Goal: Complete application form: Complete application form

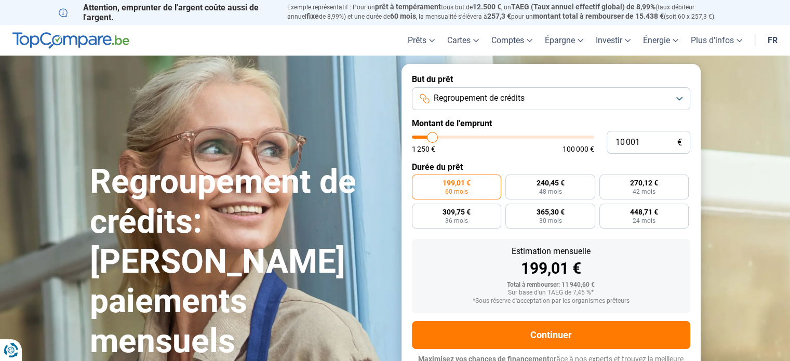
type input "10 250"
type input "10250"
type input "10 500"
type input "10500"
type input "11 000"
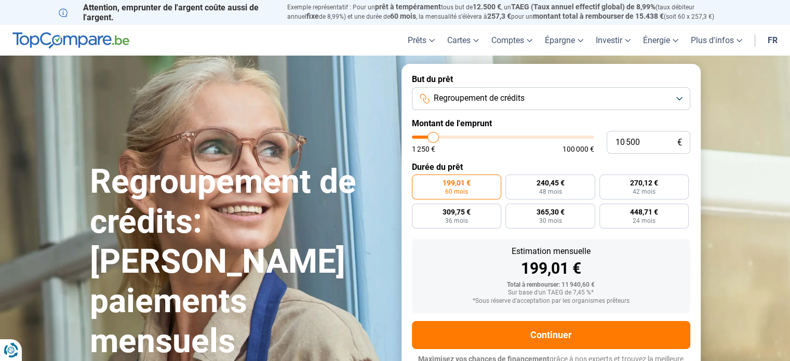
type input "11000"
type input "11 250"
type input "11250"
type input "11 500"
type input "11500"
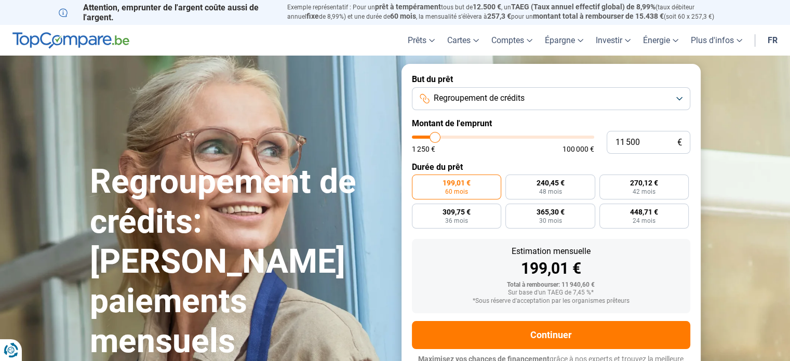
type input "11 750"
type input "11750"
type input "12 000"
type input "12000"
type input "12 250"
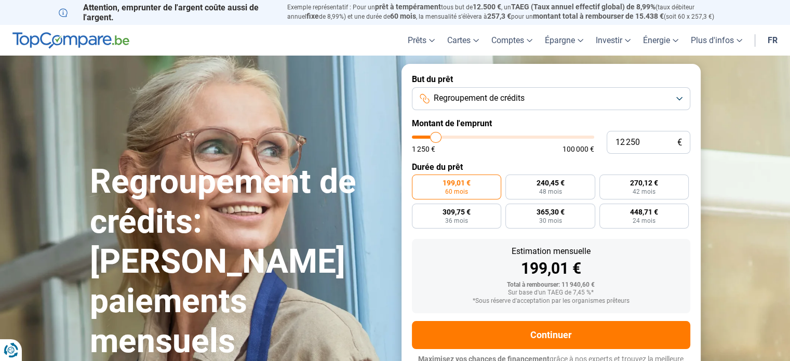
type input "12250"
type input "12 500"
type input "12500"
type input "12 750"
type input "12750"
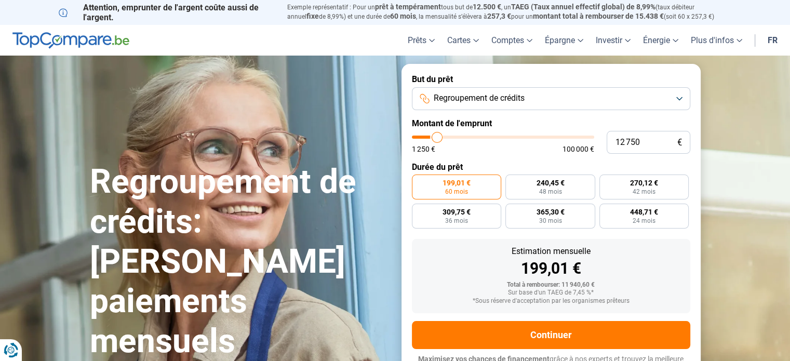
type input "13 000"
type input "13000"
type input "13 250"
type input "13250"
type input "13 500"
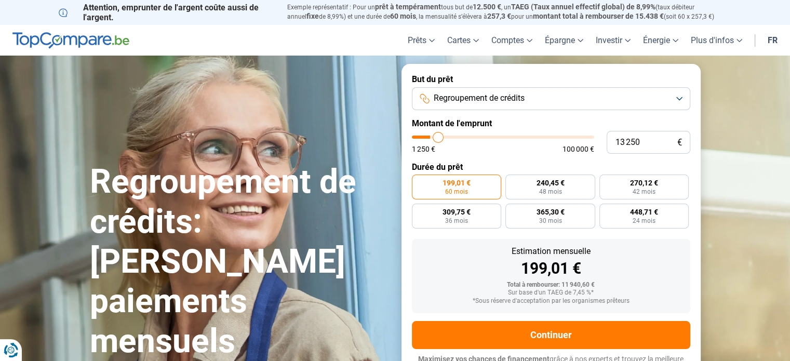
type input "13500"
type input "13 750"
type input "13750"
type input "14 000"
type input "14000"
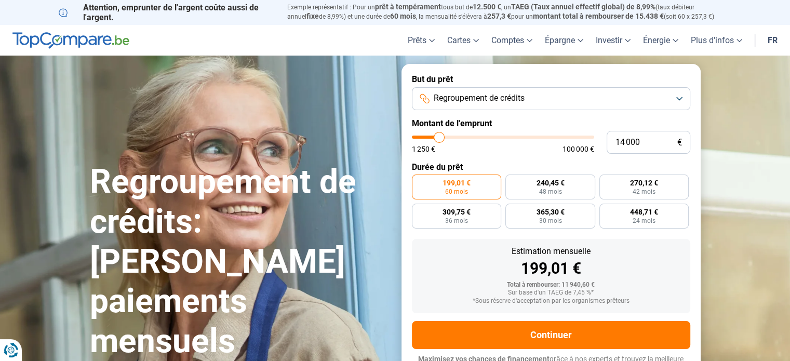
type input "14 250"
type input "14250"
type input "14 500"
type input "14500"
type input "14 750"
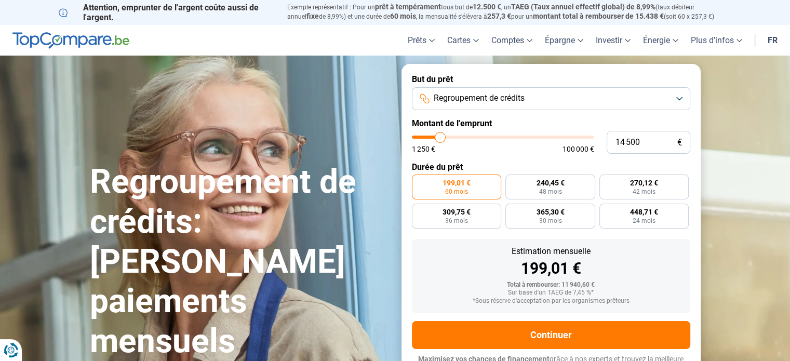
type input "14750"
type input "15 000"
type input "15000"
type input "15 250"
type input "15250"
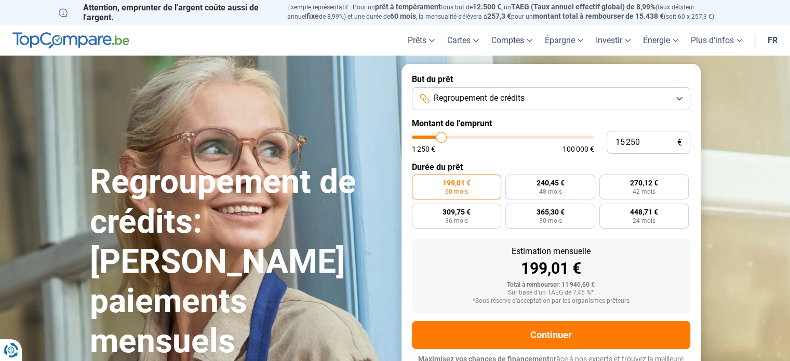
type input "15 500"
type input "15500"
type input "15 750"
type input "15750"
type input "16 000"
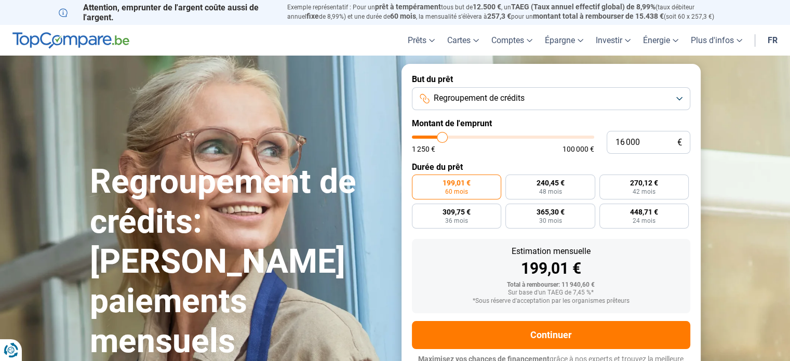
type input "16000"
type input "16 250"
type input "16250"
type input "16 500"
type input "16500"
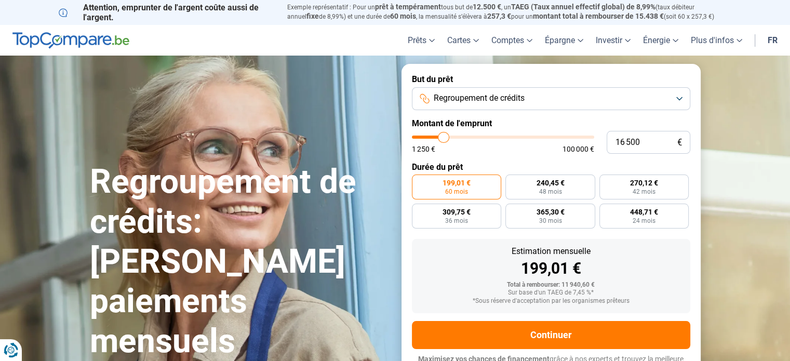
type input "16 750"
type input "16750"
type input "17 250"
type input "17250"
type input "17 500"
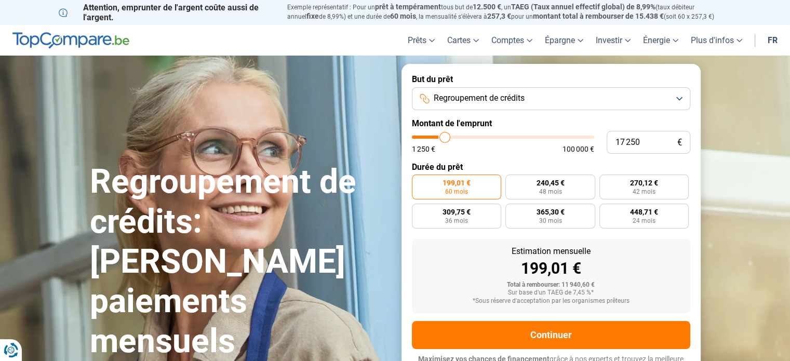
type input "17500"
type input "18 000"
type input "18000"
type input "18 250"
type input "18250"
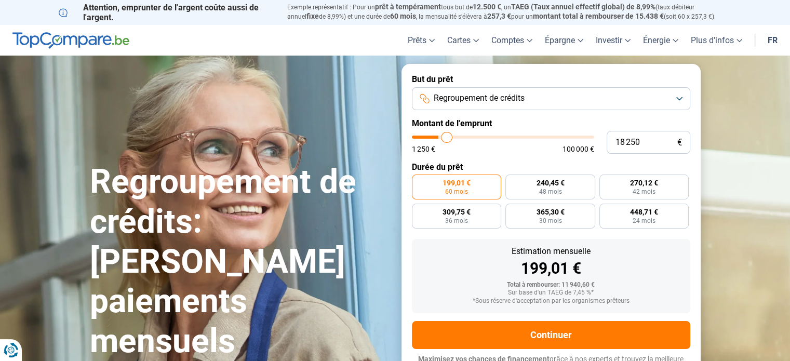
type input "18 500"
type input "18500"
type input "18 750"
type input "18750"
type input "19 000"
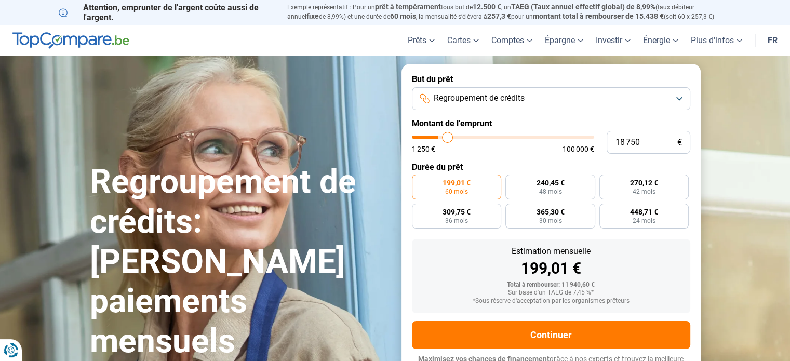
type input "19000"
type input "19 250"
type input "19250"
type input "19 750"
type input "19750"
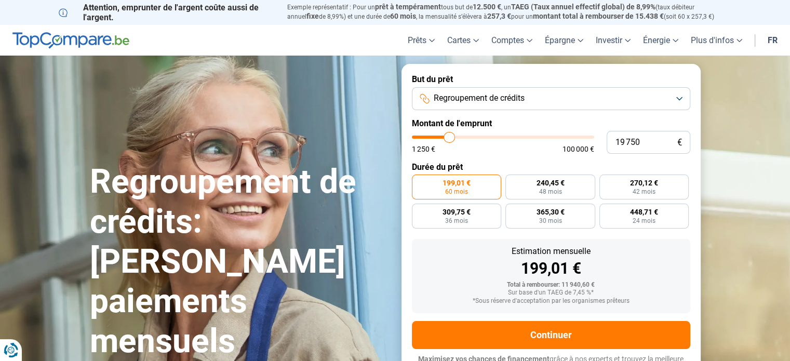
type input "20 000"
type input "20000"
type input "20 250"
type input "20250"
type input "20 500"
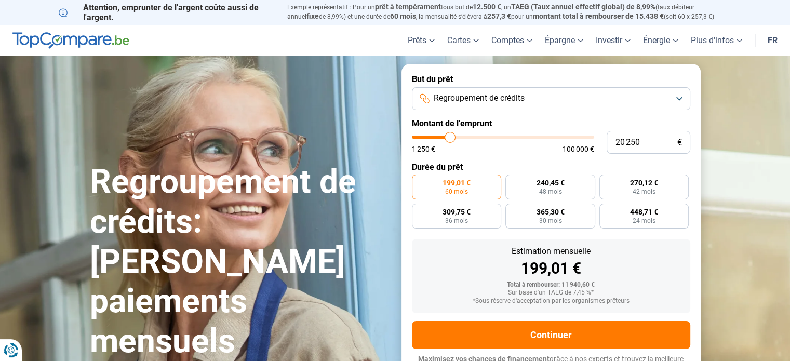
type input "20500"
type input "20 750"
type input "20750"
type input "21 000"
type input "21000"
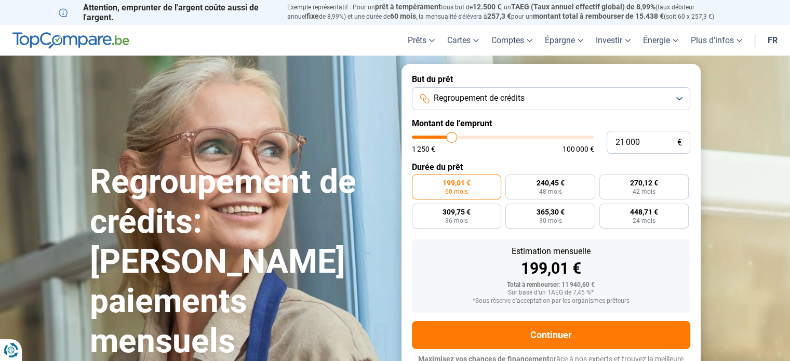
type input "21 250"
type input "21250"
type input "21 500"
type input "21500"
type input "21 750"
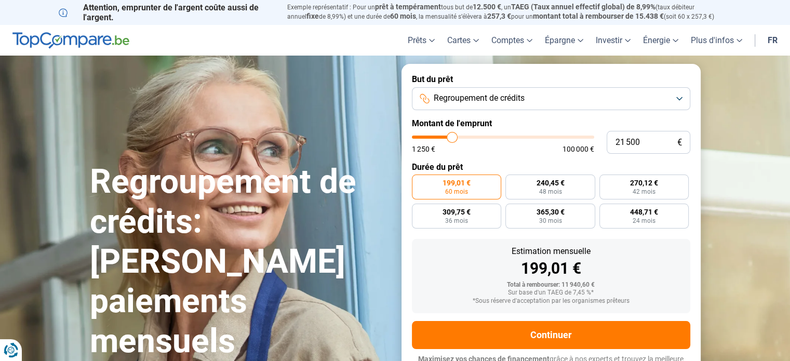
type input "21750"
type input "22 000"
type input "22000"
type input "22 250"
type input "22250"
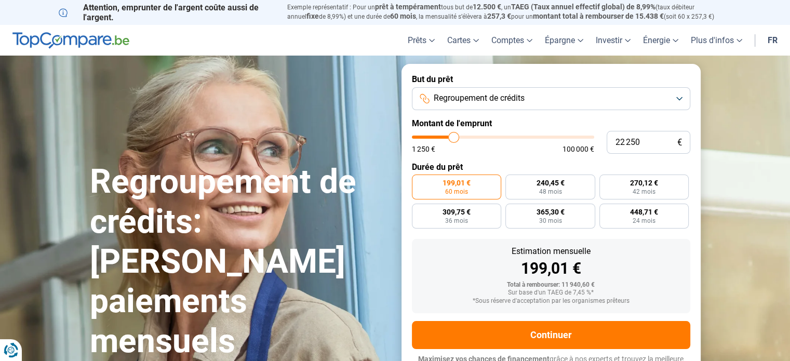
type input "22 500"
type input "22500"
type input "22 750"
type input "22750"
type input "23 000"
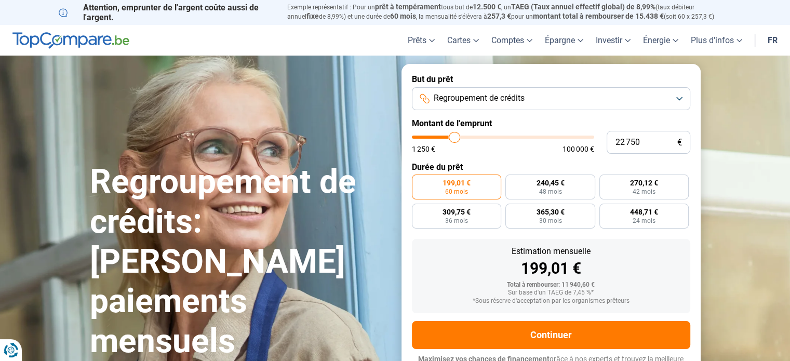
type input "23000"
type input "23 250"
type input "23250"
type input "23 500"
type input "23500"
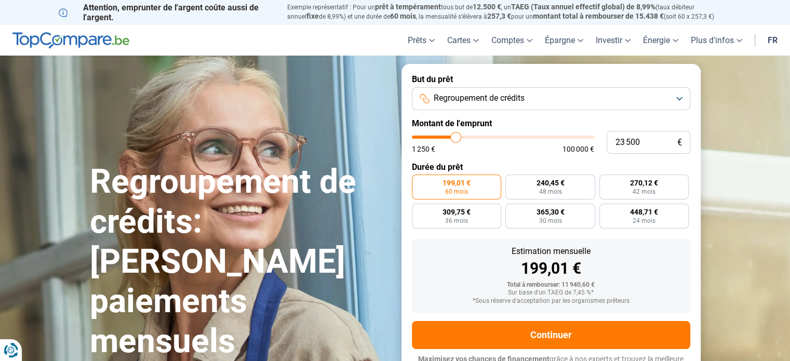
type input "23 750"
type input "23750"
type input "24 000"
type input "24000"
type input "24 250"
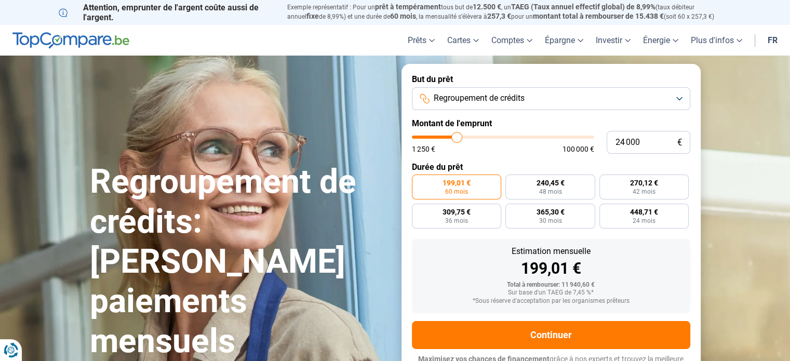
type input "24250"
type input "24 500"
type input "24500"
type input "24 750"
type input "24750"
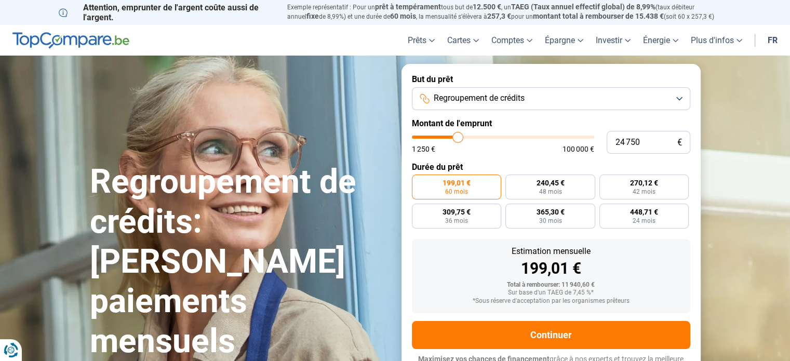
type input "25 000"
type input "25000"
type input "25 250"
type input "25250"
type input "25 500"
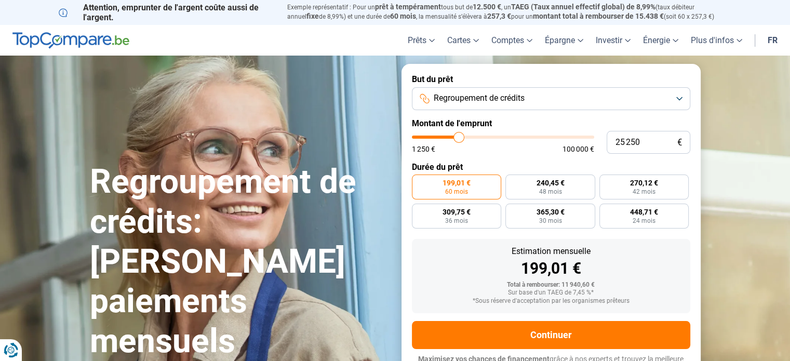
type input "25500"
type input "25 750"
type input "25750"
type input "26 000"
type input "26000"
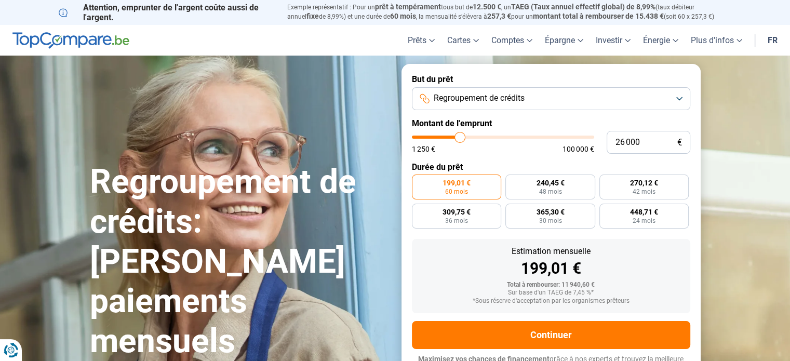
type input "26 250"
type input "26250"
type input "26 500"
type input "26500"
type input "26 750"
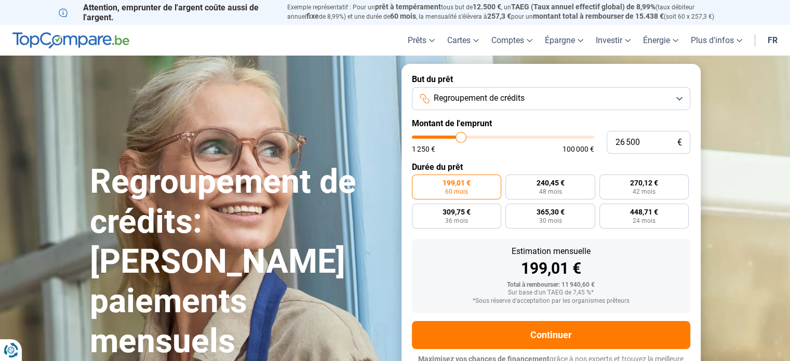
type input "26750"
type input "27 000"
type input "27000"
type input "27 250"
type input "27250"
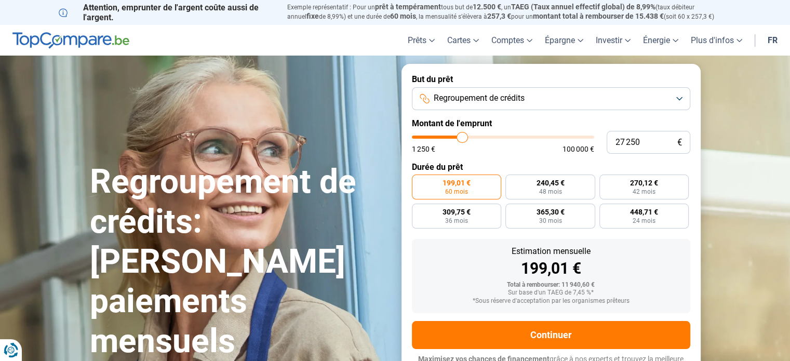
type input "27 500"
type input "27500"
type input "27 750"
type input "27750"
type input "28 000"
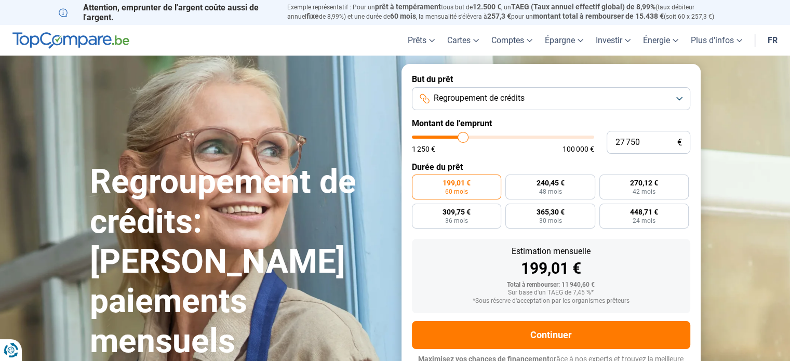
type input "28000"
type input "28 250"
type input "28250"
type input "28 500"
type input "28500"
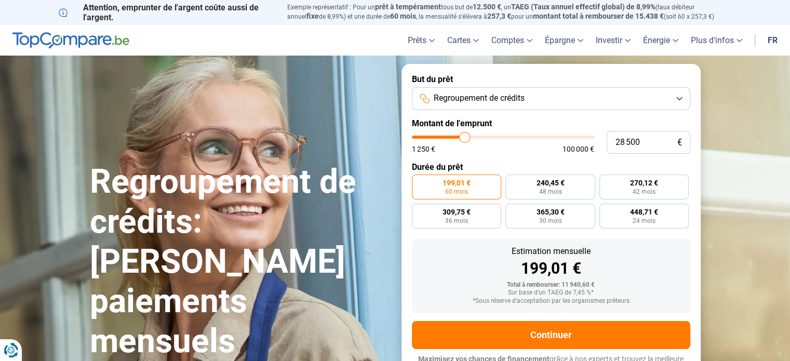
type input "28 750"
type input "28750"
type input "29 000"
type input "29000"
type input "29 250"
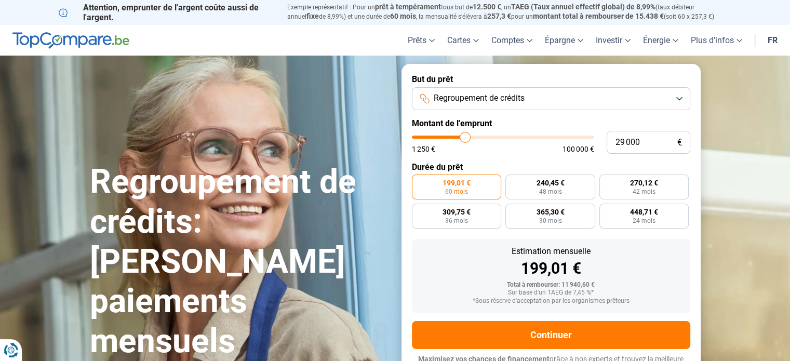
type input "29250"
type input "29 500"
type input "29500"
type input "29 750"
type input "29750"
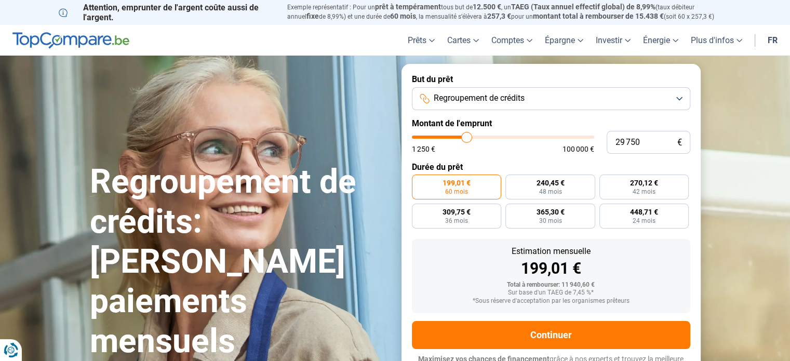
type input "30 000"
type input "30000"
type input "30 250"
type input "30250"
type input "30 500"
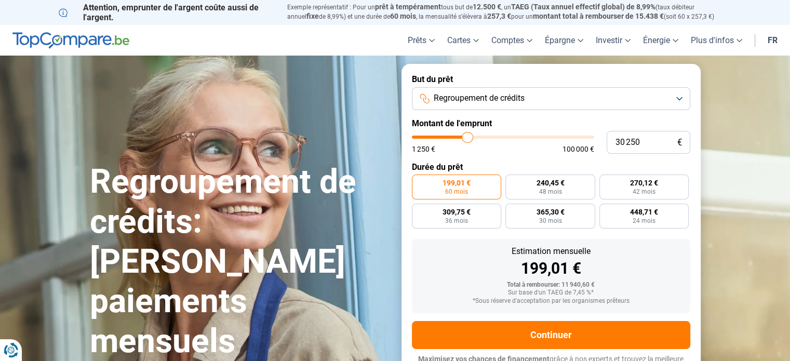
type input "30500"
type input "30 750"
type input "30750"
type input "30 500"
type input "30500"
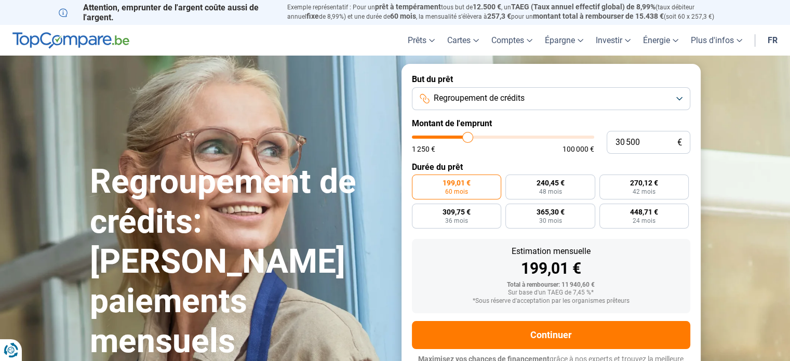
type input "30 250"
type input "30250"
type input "30 000"
type input "30000"
type input "29 750"
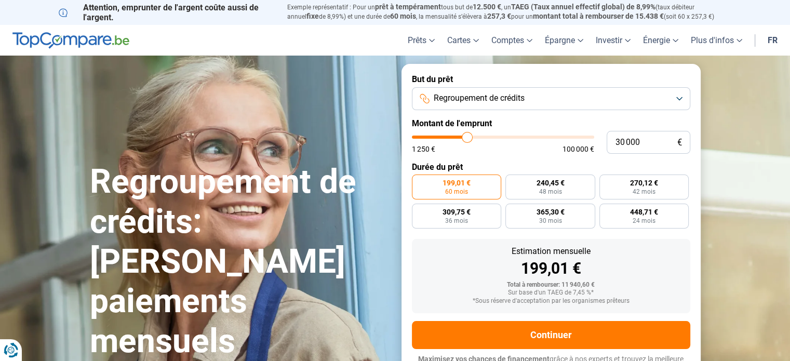
type input "29750"
type input "30 000"
type input "30000"
type input "30 250"
type input "30250"
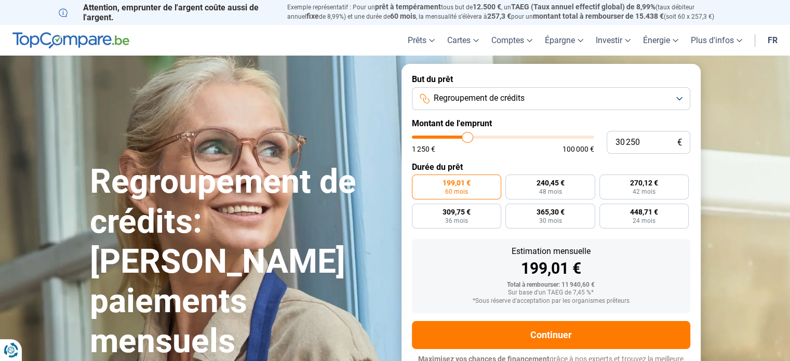
type input "30 000"
drag, startPoint x: 432, startPoint y: 137, endPoint x: 467, endPoint y: 141, distance: 35.0
type input "30000"
click at [467, 139] on input "range" at bounding box center [503, 137] width 182 height 3
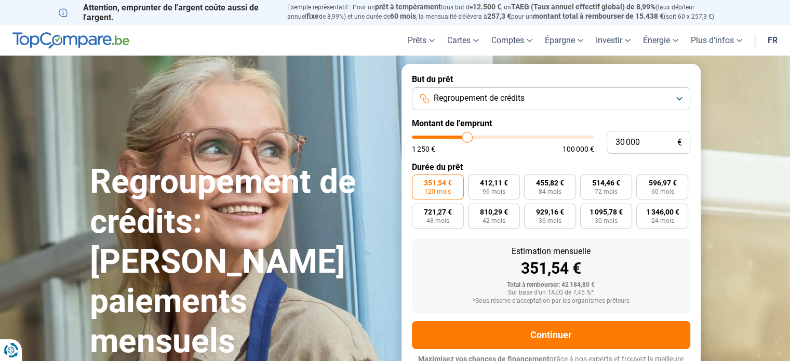
scroll to position [14, 0]
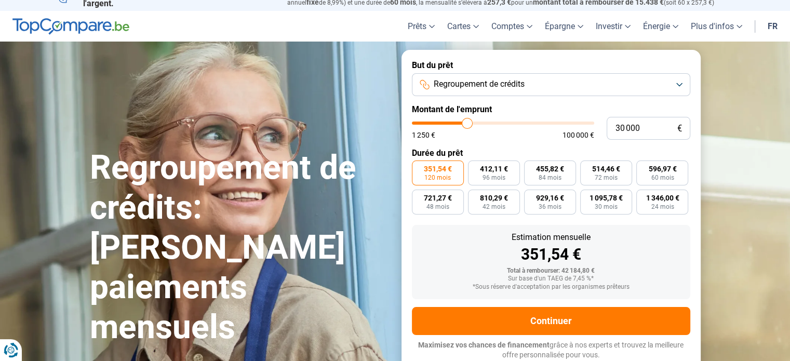
click at [679, 89] on button "Regroupement de crédits" at bounding box center [551, 84] width 278 height 23
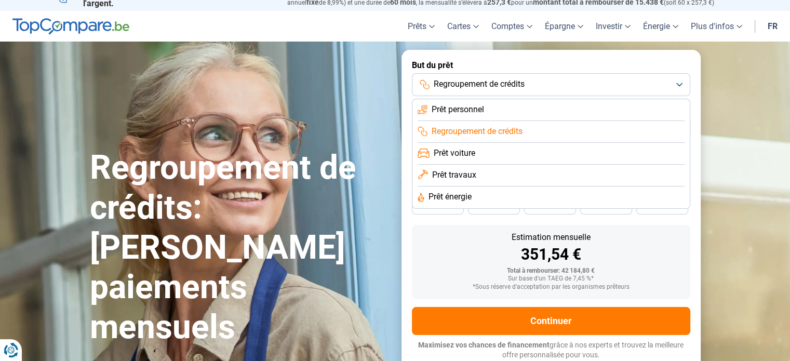
click at [566, 112] on li "Prêt personnel" at bounding box center [550, 110] width 267 height 22
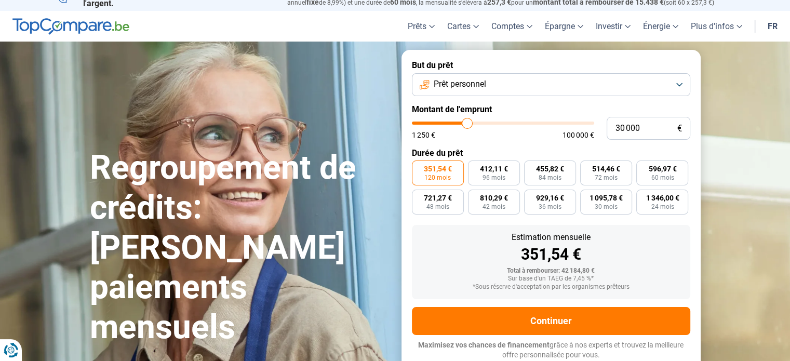
click at [622, 78] on button "Prêt personnel" at bounding box center [551, 84] width 278 height 23
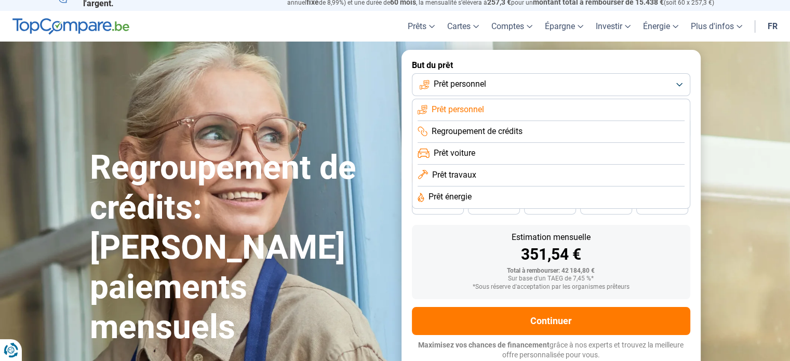
click at [555, 130] on li "Regroupement de crédits" at bounding box center [550, 132] width 267 height 22
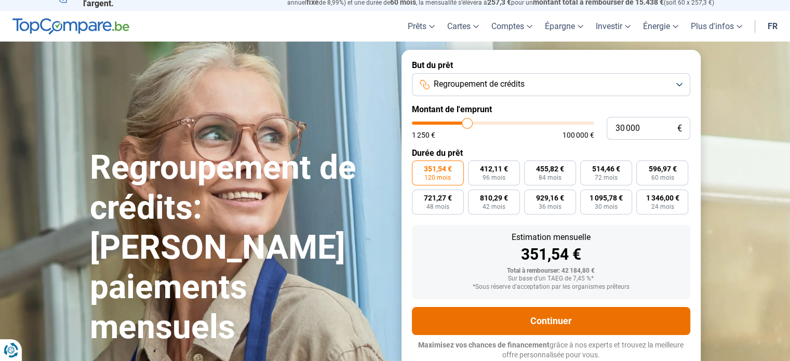
click at [555, 320] on button "Continuer" at bounding box center [551, 321] width 278 height 28
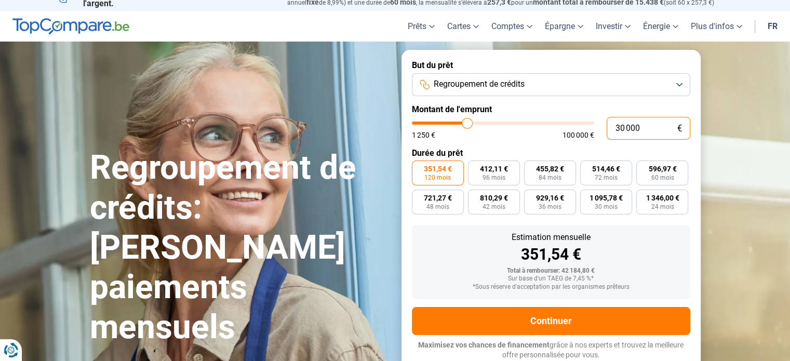
click at [622, 124] on input "30 000" at bounding box center [648, 128] width 84 height 23
type input "3 000"
type input "3000"
type input "35 000"
type input "35000"
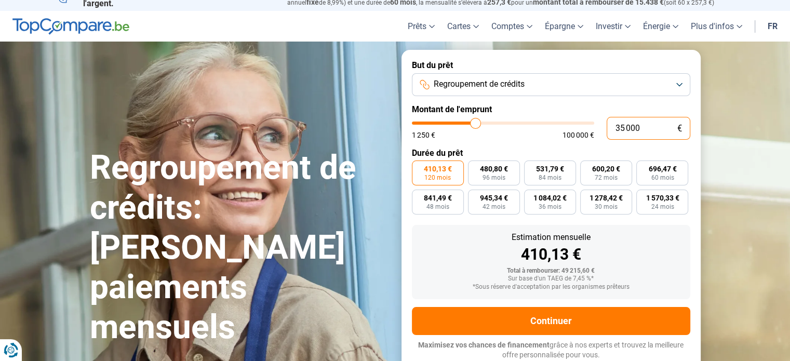
type input "35 000"
click at [437, 201] on span "841,49 €" at bounding box center [438, 197] width 28 height 7
click at [418, 196] on input "841,49 € 48 mois" at bounding box center [415, 193] width 7 height 7
radio input "true"
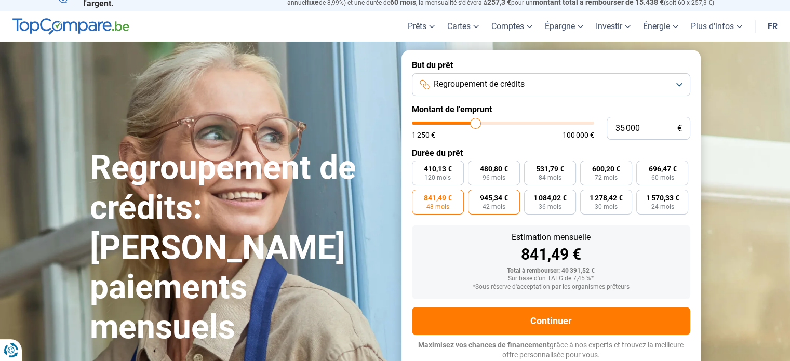
click at [498, 204] on span "42 mois" at bounding box center [493, 207] width 23 height 6
click at [475, 196] on input "945,34 € 42 mois" at bounding box center [471, 193] width 7 height 7
radio input "true"
click at [441, 204] on span "48 mois" at bounding box center [437, 207] width 23 height 6
click at [418, 196] on input "841,49 € 48 mois" at bounding box center [415, 193] width 7 height 7
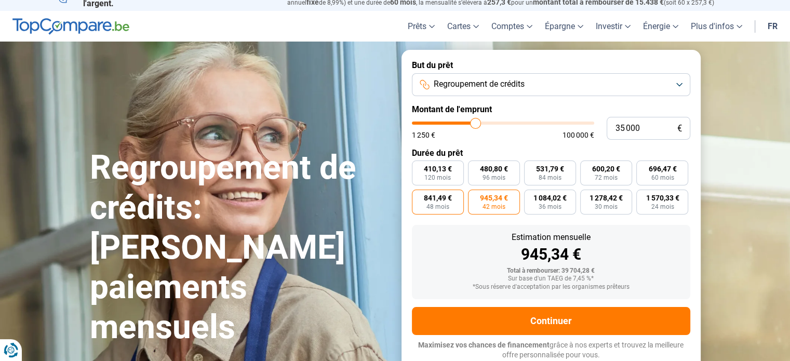
radio input "true"
click at [623, 129] on input "35 000" at bounding box center [648, 128] width 84 height 23
type input "3 000"
type input "3000"
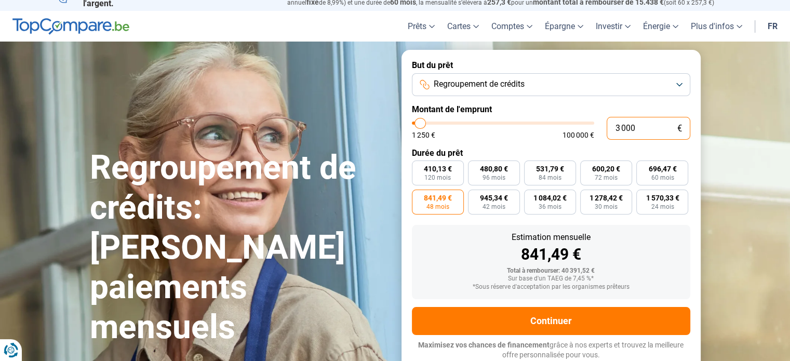
type input "30 000"
type input "30000"
radio input "false"
radio input "true"
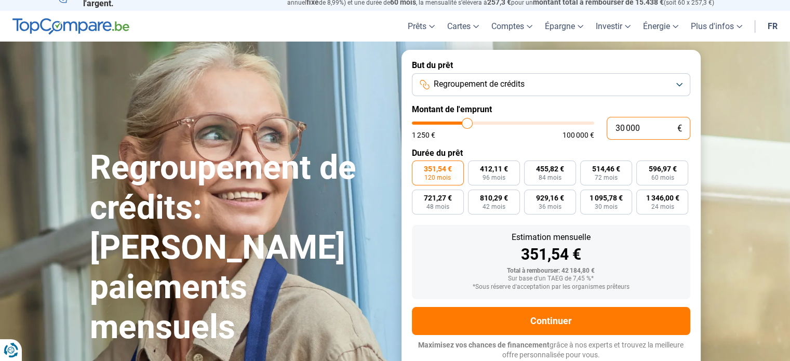
type input "30 000"
click at [630, 145] on form "But du prêt Regroupement de crédits Montant de l'emprunt 30 000 € 1 250 € 100 0…" at bounding box center [550, 210] width 299 height 320
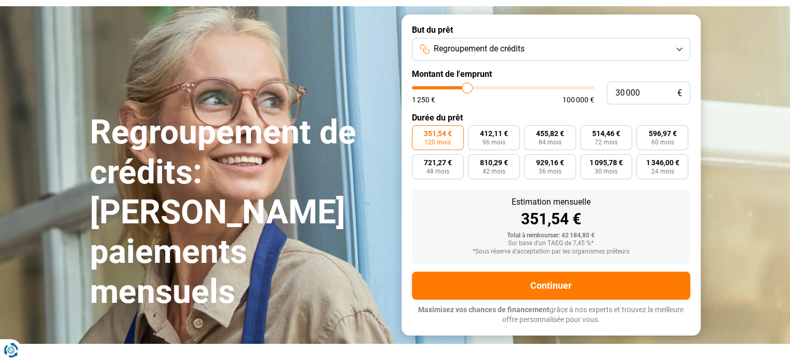
scroll to position [0, 0]
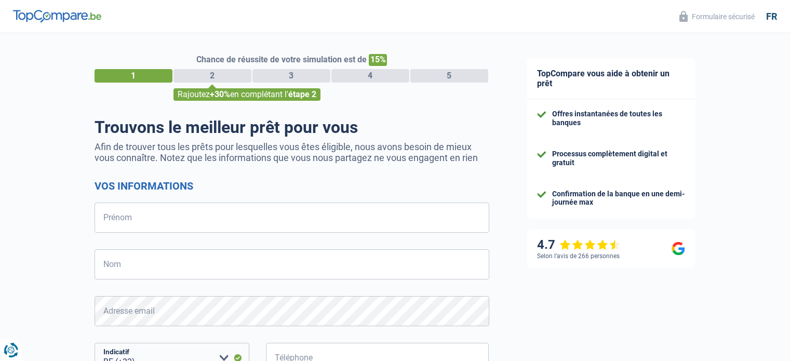
select select "32"
